Goal: Navigation & Orientation: Find specific page/section

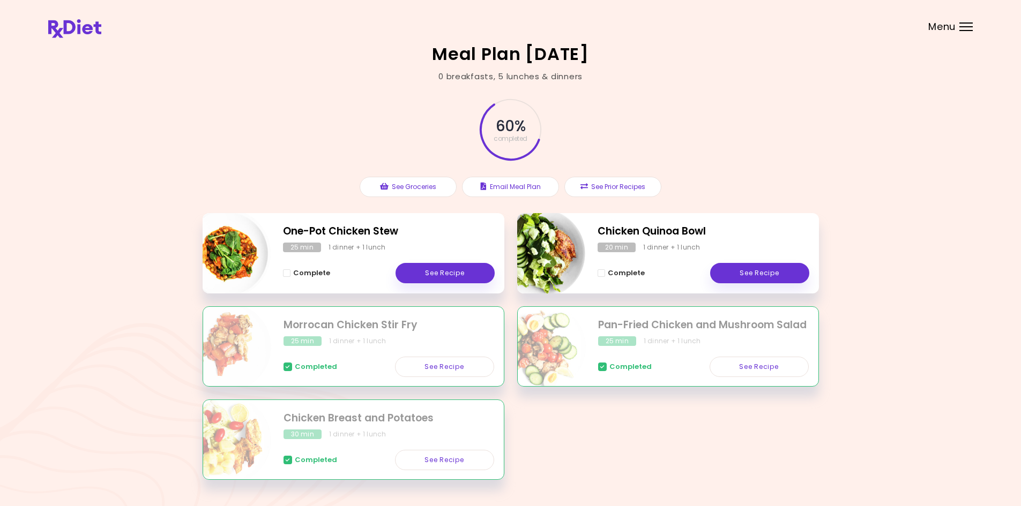
click at [756, 88] on div "60 % completed See Groceries Email Meal Plan See Prior Recipes" at bounding box center [511, 148] width 616 height 131
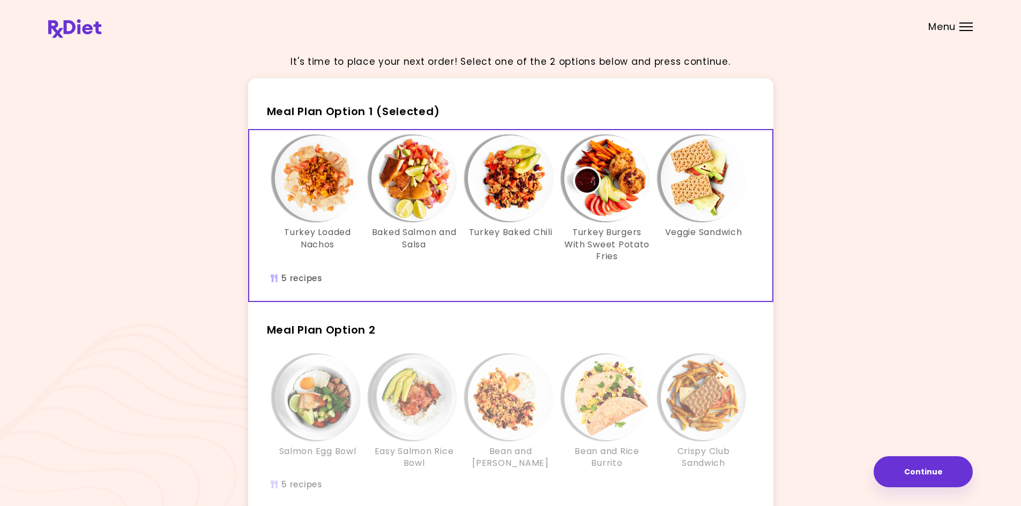
click at [909, 125] on div "It's time to place your next order! Select one of the 2 options below and press…" at bounding box center [510, 313] width 924 height 535
click at [97, 27] on img at bounding box center [74, 28] width 53 height 19
click at [89, 31] on img at bounding box center [74, 28] width 53 height 19
